Goal: Transaction & Acquisition: Purchase product/service

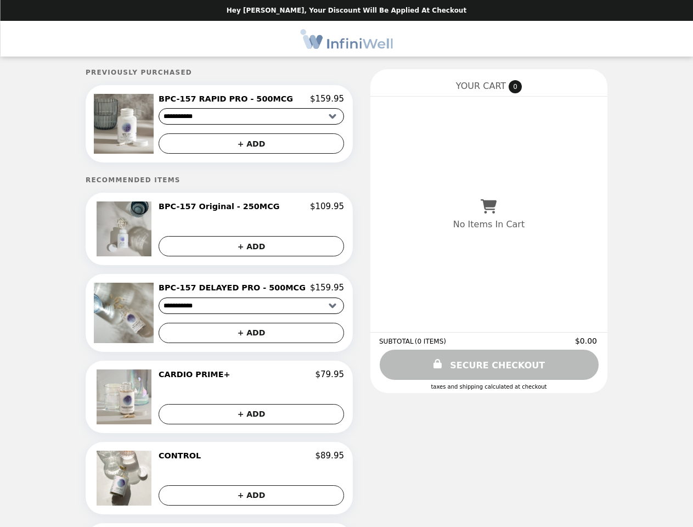
click at [143, 125] on img at bounding box center [125, 124] width 63 height 60
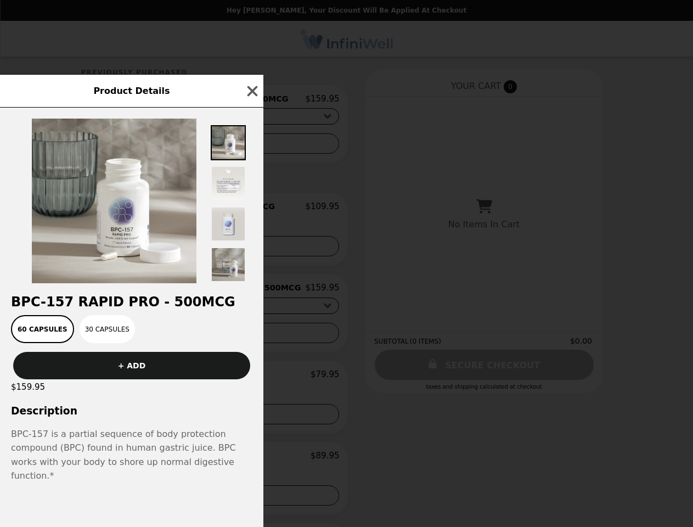
click at [251, 145] on div "Product Details BPC-157 RAPID PRO - 500MCG 60 Capsules 30 Capsules + ADD $159.9…" at bounding box center [346, 263] width 693 height 527
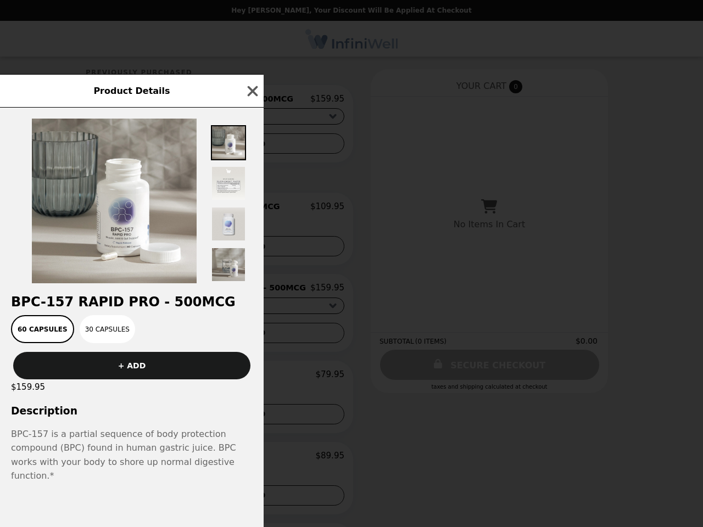
click at [143, 232] on img at bounding box center [114, 201] width 165 height 165
click at [251, 210] on div at bounding box center [132, 196] width 264 height 176
click at [251, 249] on div "Product Details BPC-157 RAPID PRO - 500MCG 60 Capsules 30 Capsules + ADD $159.9…" at bounding box center [351, 263] width 703 height 527
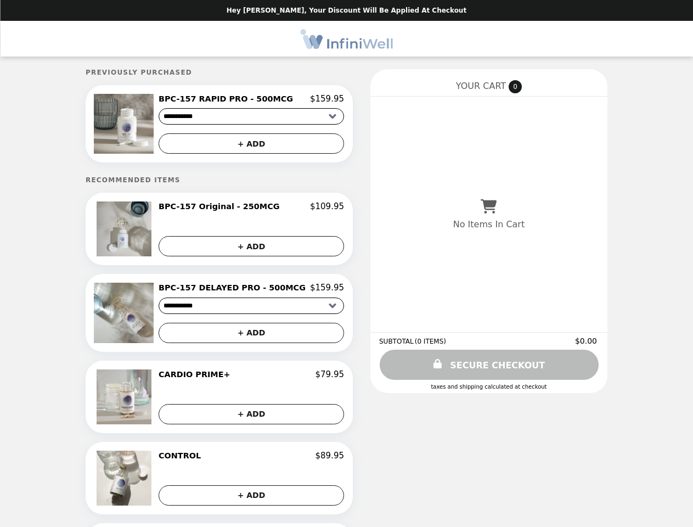
click at [143, 316] on img at bounding box center [125, 313] width 63 height 60
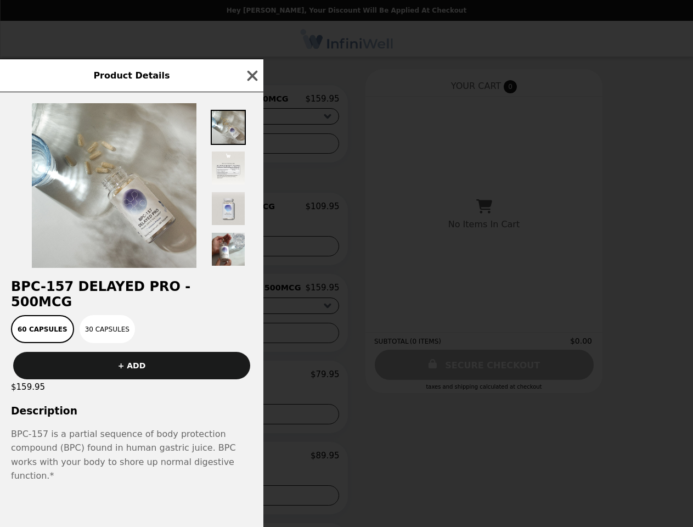
click at [251, 292] on div "Product Details BPC-157 DELAYED PRO - 500MCG 60 Capsules 30 Capsules + ADD $159…" at bounding box center [346, 263] width 693 height 527
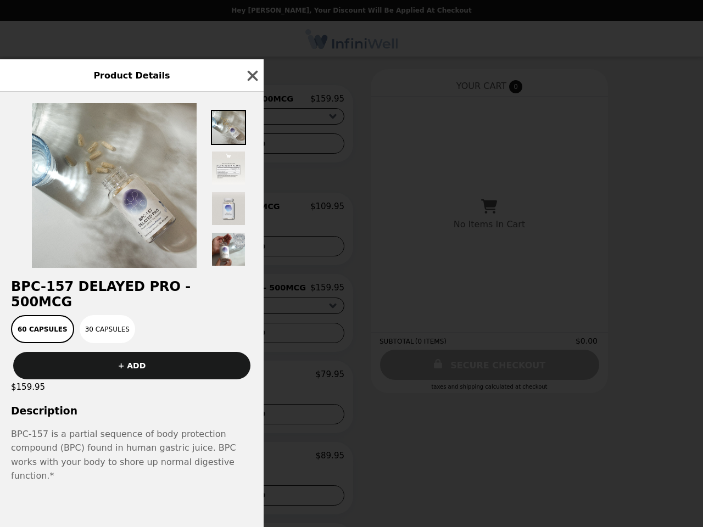
click at [251, 337] on div "60 Capsules 30 Capsules" at bounding box center [132, 329] width 250 height 28
click at [143, 395] on div "$159.95" at bounding box center [132, 386] width 264 height 15
